Goal: Information Seeking & Learning: Learn about a topic

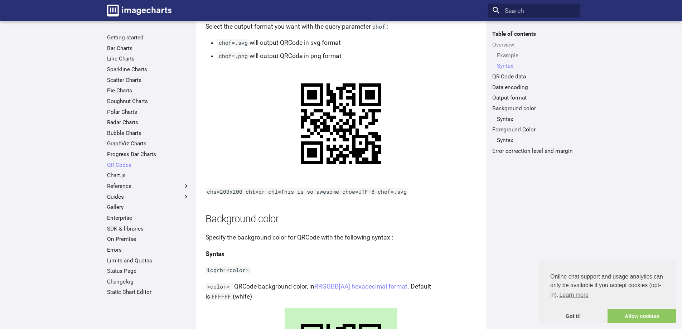
scroll to position [466, 0]
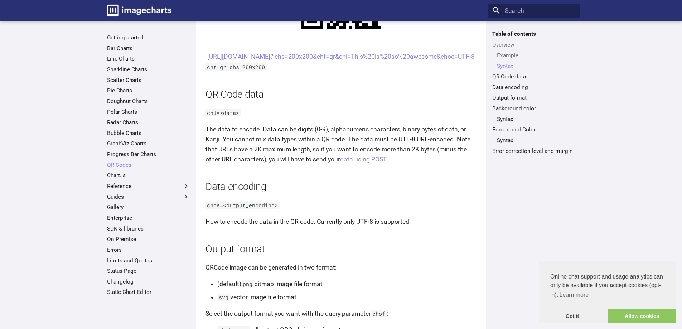
drag, startPoint x: 292, startPoint y: 54, endPoint x: 451, endPoint y: 68, distance: 158.9
click at [451, 62] on center "[URL][DOMAIN_NAME]? chs=200x200&cht=qr&chl=This%20is%20so%20awesome&choe=UTF-8" at bounding box center [341, 57] width 271 height 10
copy link "[URL][DOMAIN_NAME]? chs=200x200&cht=qr&chl=This%20is%20so%20awesome&choe=UTF-8"
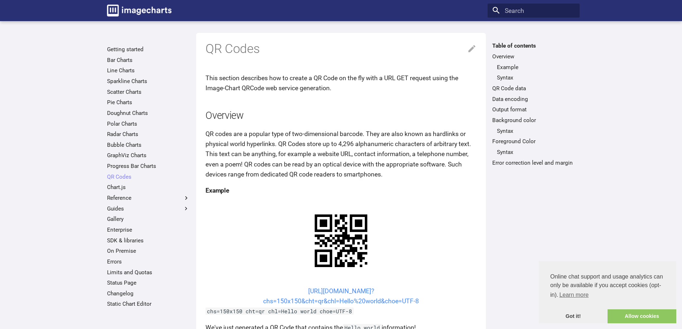
click at [342, 290] on link "https://image-charts.com/chart? chs=150x150&cht=qr&chl=Hello%20world&choe=UTF-8" at bounding box center [341, 296] width 156 height 17
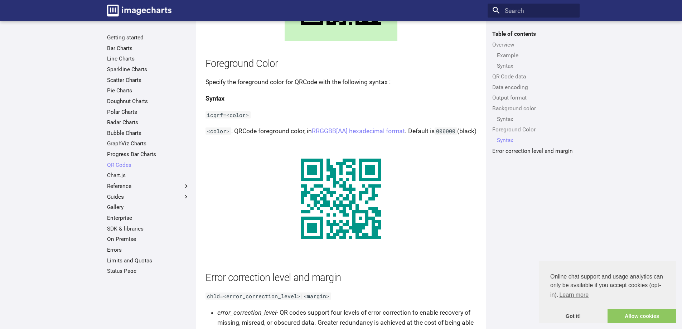
scroll to position [1309, 0]
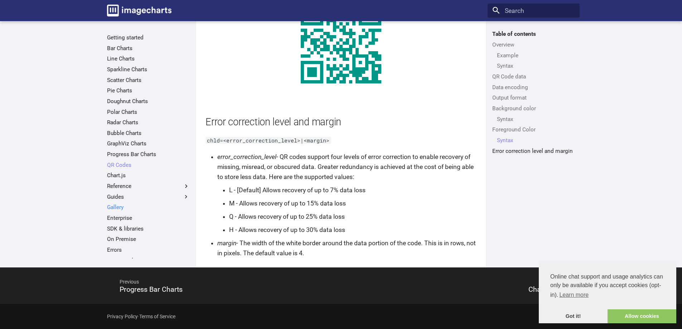
click at [111, 206] on link "Gallery" at bounding box center [148, 207] width 83 height 7
